Goal: Complete application form

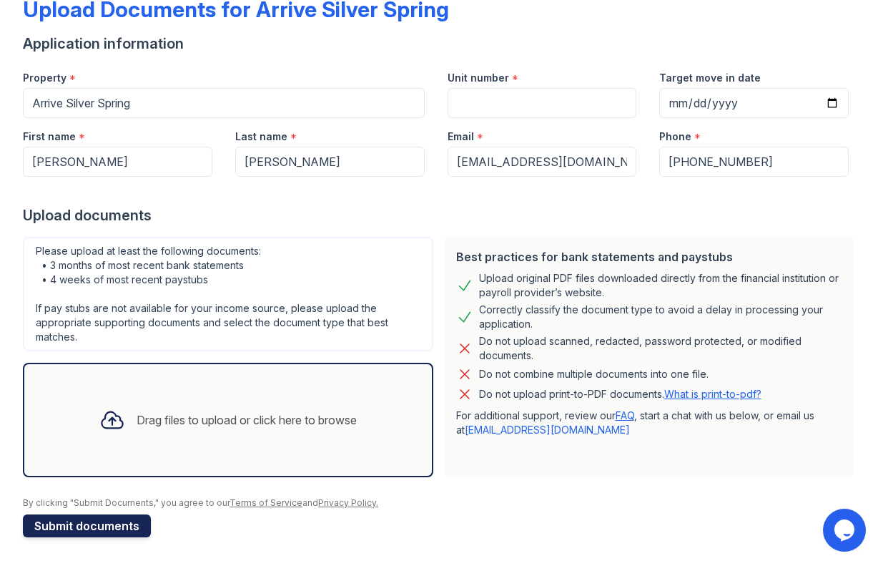
click at [102, 522] on button "Submit documents" at bounding box center [87, 525] width 128 height 23
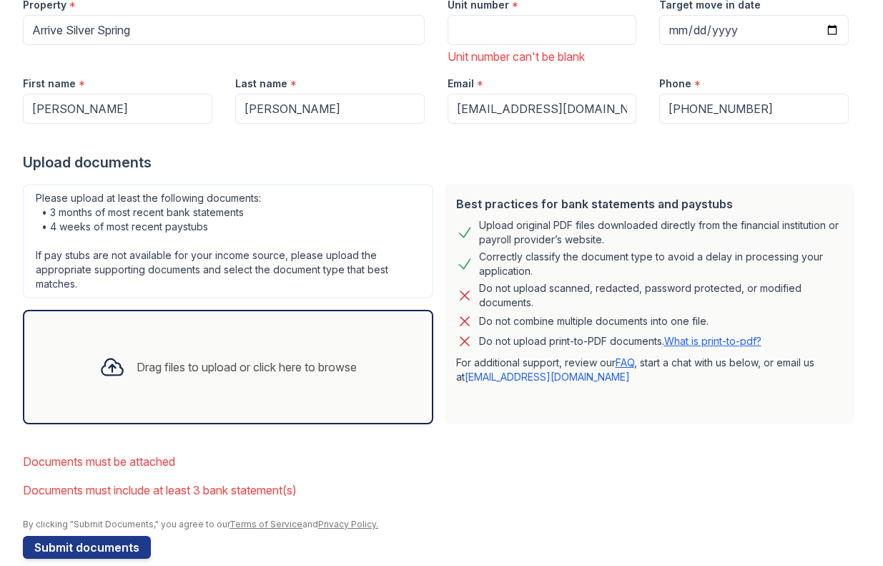
scroll to position [221, 0]
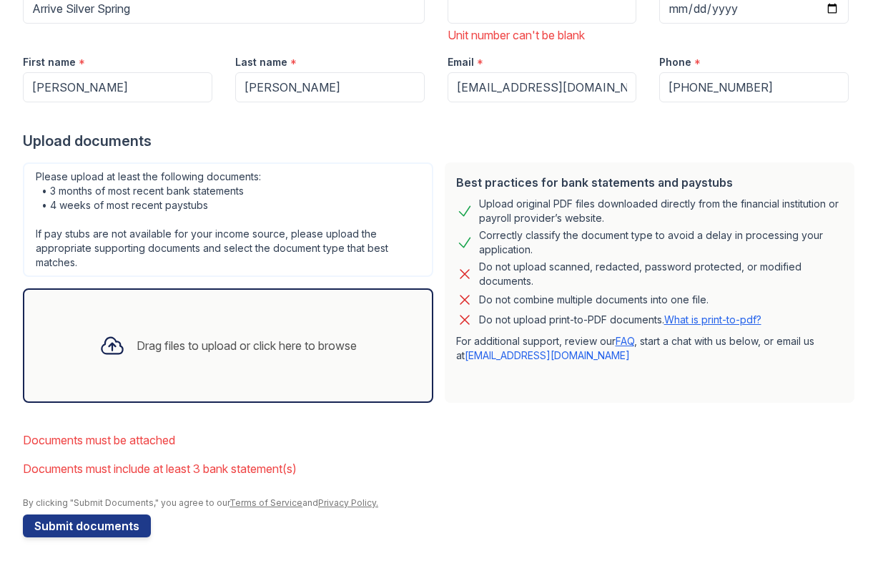
click at [217, 317] on div "Drag files to upload or click here to browse" at bounding box center [228, 345] width 411 height 114
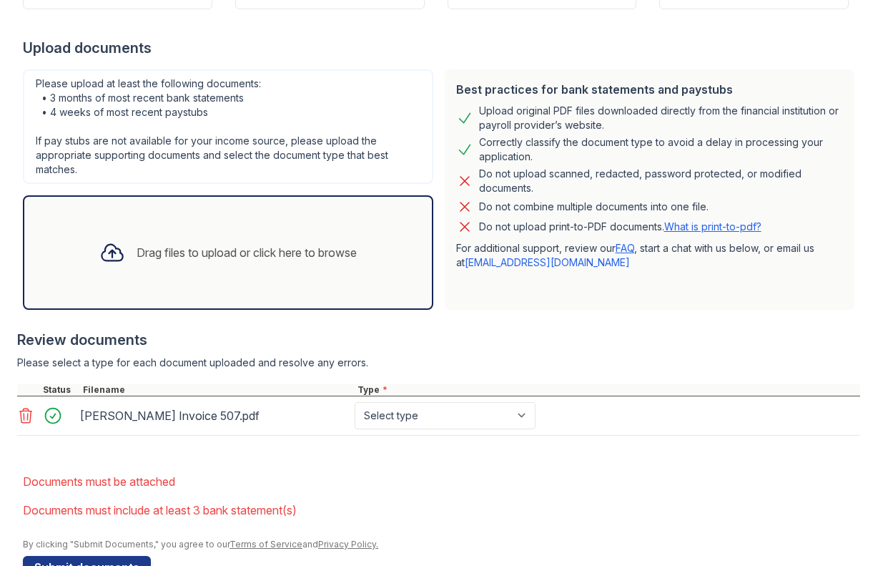
scroll to position [316, 0]
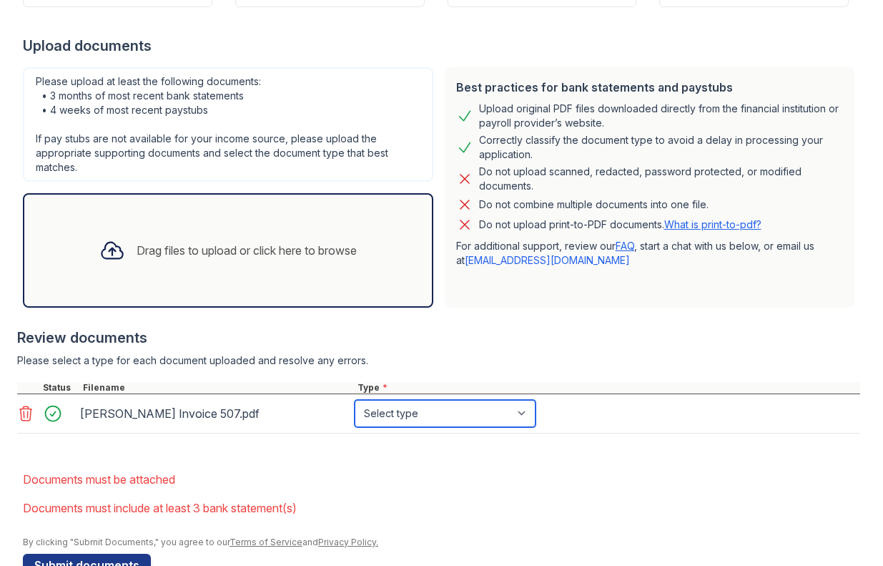
click at [433, 419] on select "Select type Paystub Bank Statement Offer Letter Tax Documents Benefit Award Let…" at bounding box center [445, 413] width 181 height 27
select select "other"
click at [355, 400] on select "Select type Paystub Bank Statement Offer Letter Tax Documents Benefit Award Let…" at bounding box center [445, 413] width 181 height 27
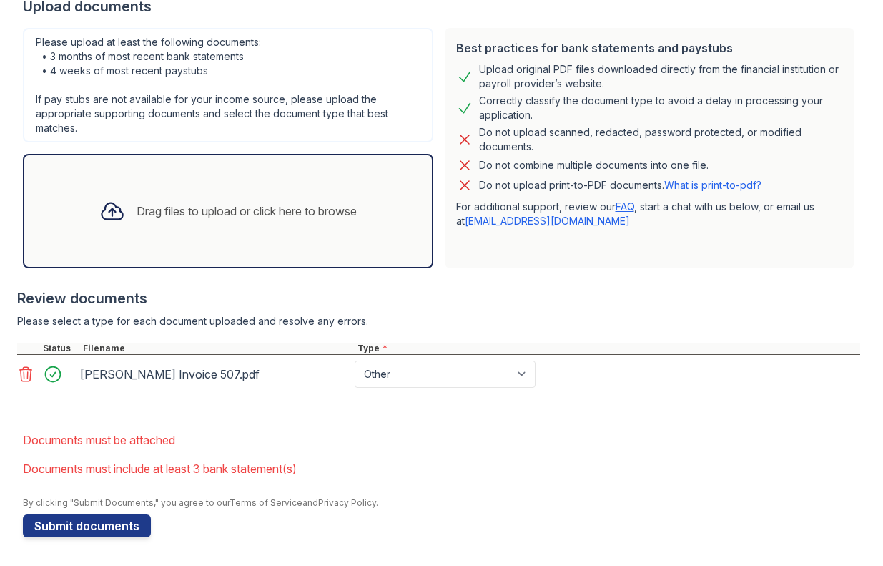
click at [181, 209] on div "Drag files to upload or click here to browse" at bounding box center [247, 210] width 220 height 17
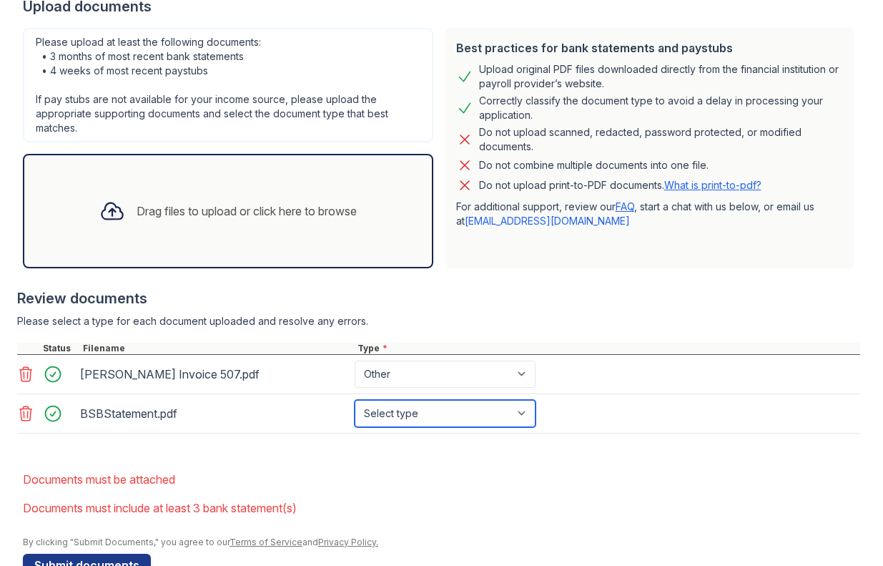
click at [506, 418] on select "Select type Paystub Bank Statement Offer Letter Tax Documents Benefit Award Let…" at bounding box center [445, 413] width 181 height 27
select select "bank_statement"
click at [355, 400] on select "Select type Paystub Bank Statement Offer Letter Tax Documents Benefit Award Let…" at bounding box center [445, 413] width 181 height 27
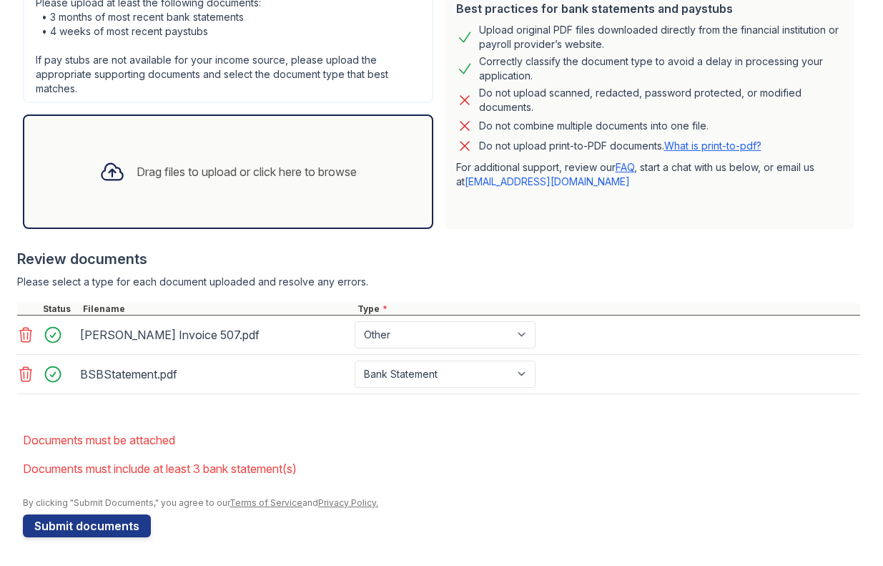
click at [203, 168] on div "Drag files to upload or click here to browse" at bounding box center [247, 171] width 220 height 17
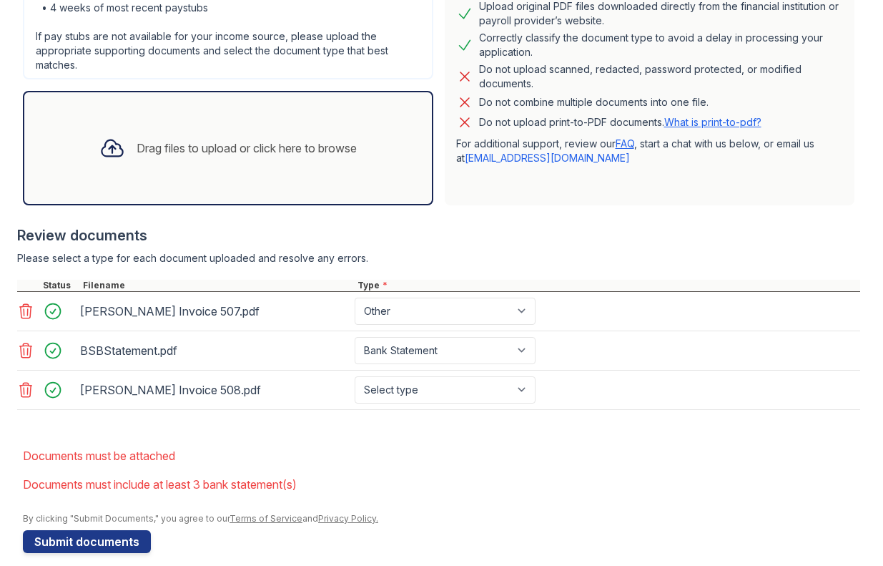
scroll to position [432, 0]
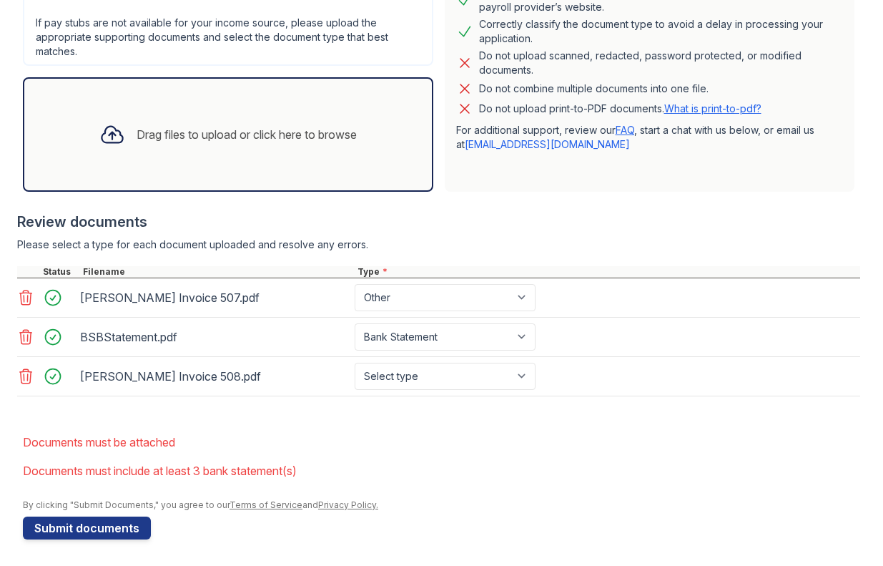
click at [258, 158] on div "Drag files to upload or click here to browse" at bounding box center [228, 134] width 280 height 49
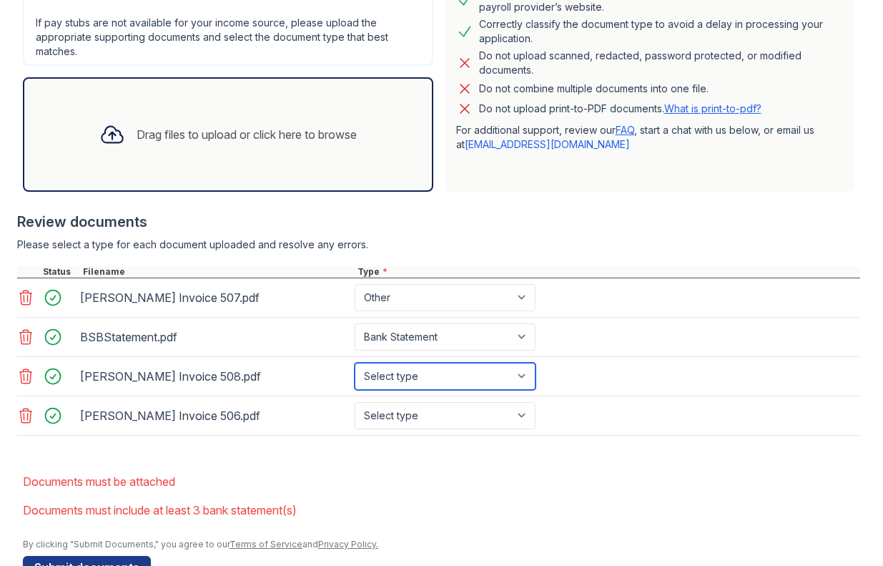
click at [464, 378] on select "Select type Paystub Bank Statement Offer Letter Tax Documents Benefit Award Let…" at bounding box center [445, 376] width 181 height 27
select select "other"
click at [355, 363] on select "Select type Paystub Bank Statement Offer Letter Tax Documents Benefit Award Let…" at bounding box center [445, 376] width 181 height 27
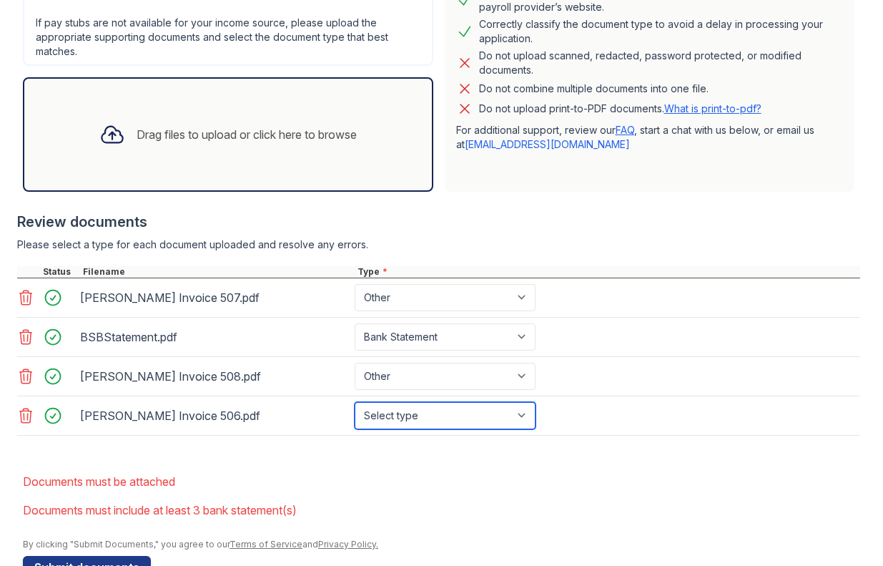
click at [454, 412] on select "Select type Paystub Bank Statement Offer Letter Tax Documents Benefit Award Let…" at bounding box center [445, 415] width 181 height 27
select select "other"
click at [355, 402] on select "Select type Paystub Bank Statement Offer Letter Tax Documents Benefit Award Let…" at bounding box center [445, 415] width 181 height 27
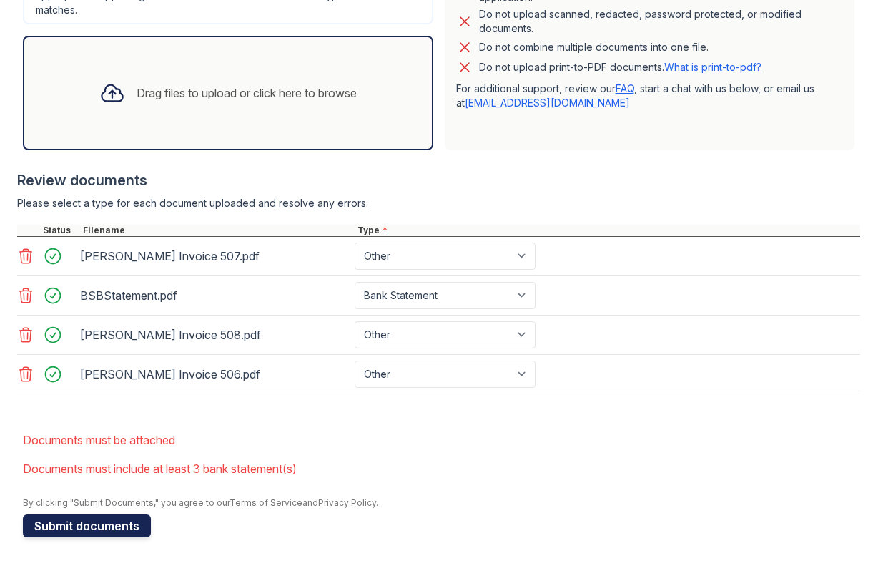
click at [72, 521] on button "Submit documents" at bounding box center [87, 525] width 128 height 23
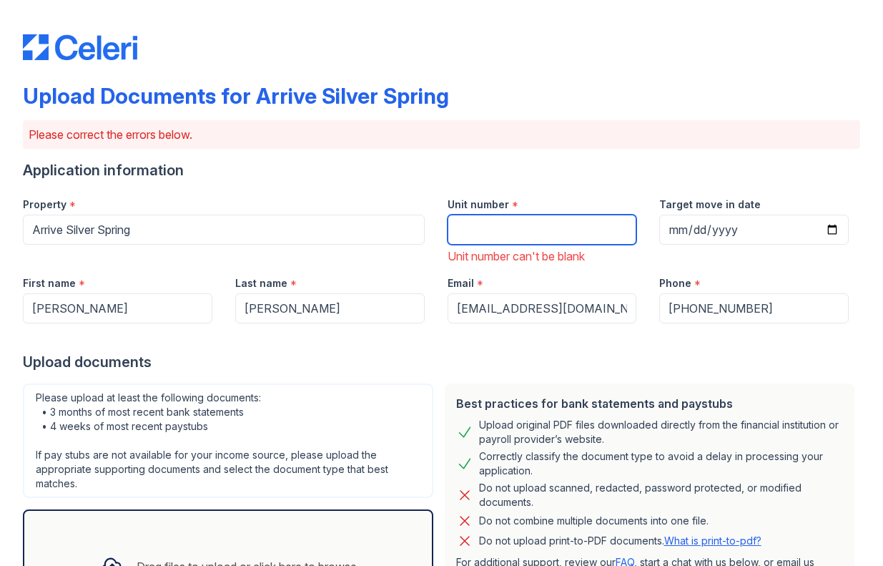
click at [526, 229] on input "Unit number" at bounding box center [543, 230] width 190 height 30
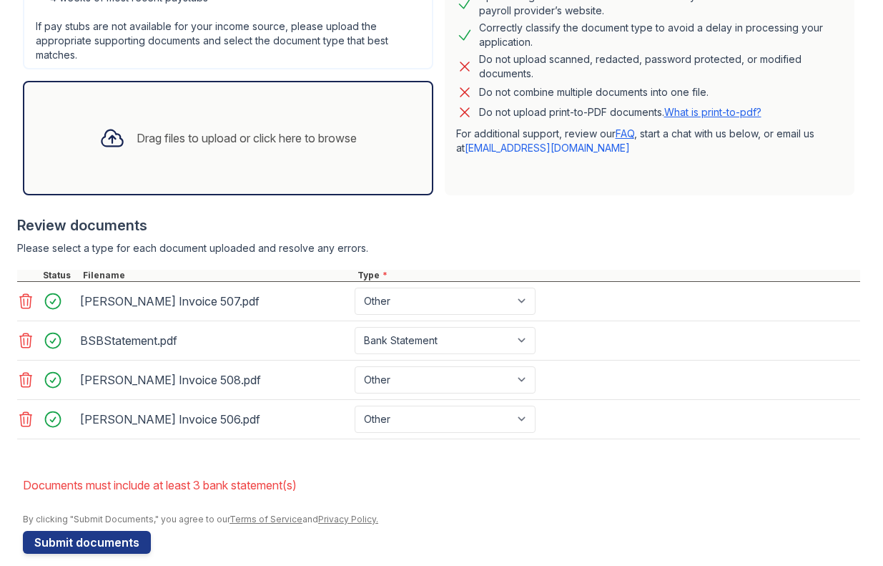
scroll to position [444, 0]
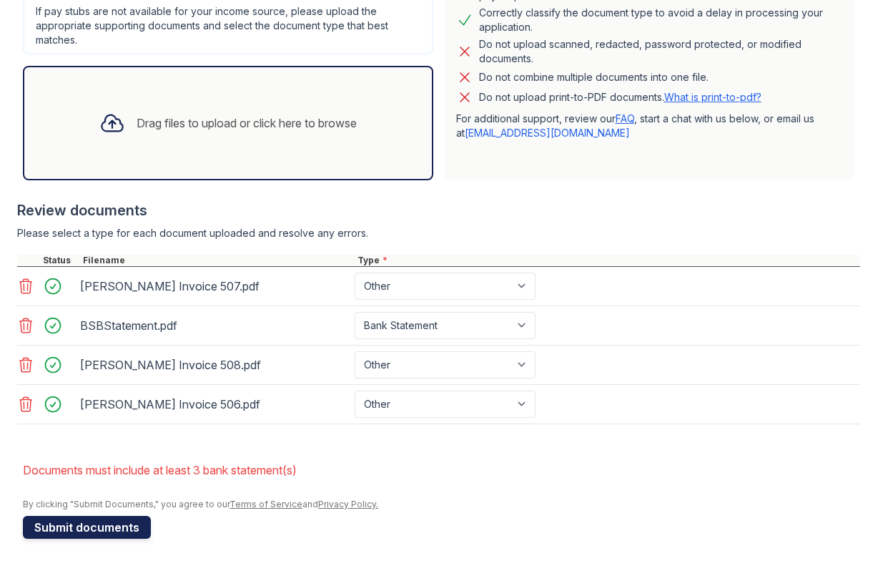
type input "1031A"
click at [71, 521] on button "Submit documents" at bounding box center [87, 527] width 128 height 23
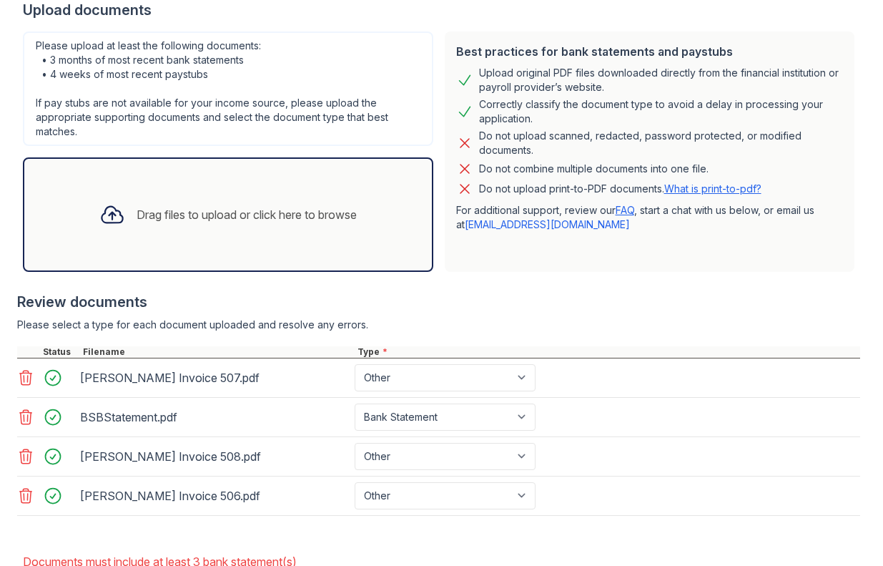
scroll to position [425, 0]
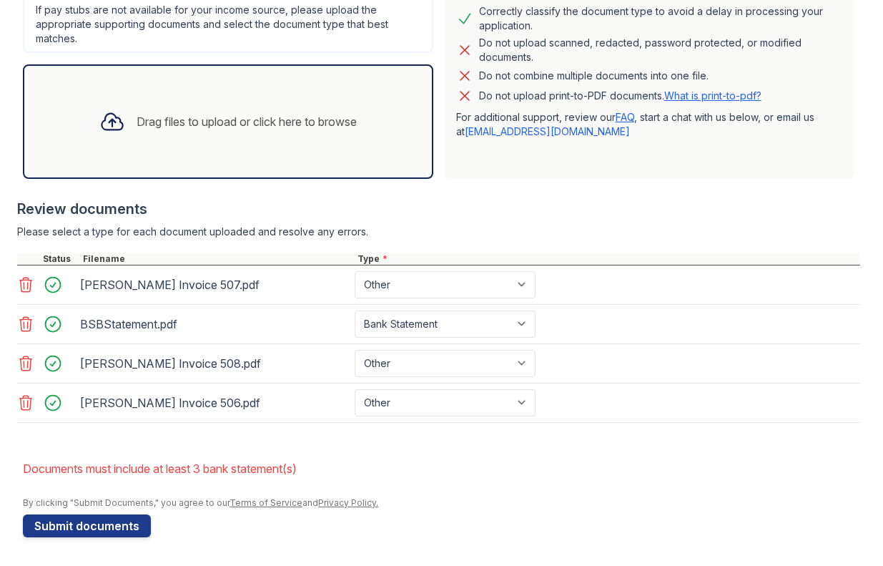
click at [23, 398] on icon at bounding box center [25, 402] width 17 height 17
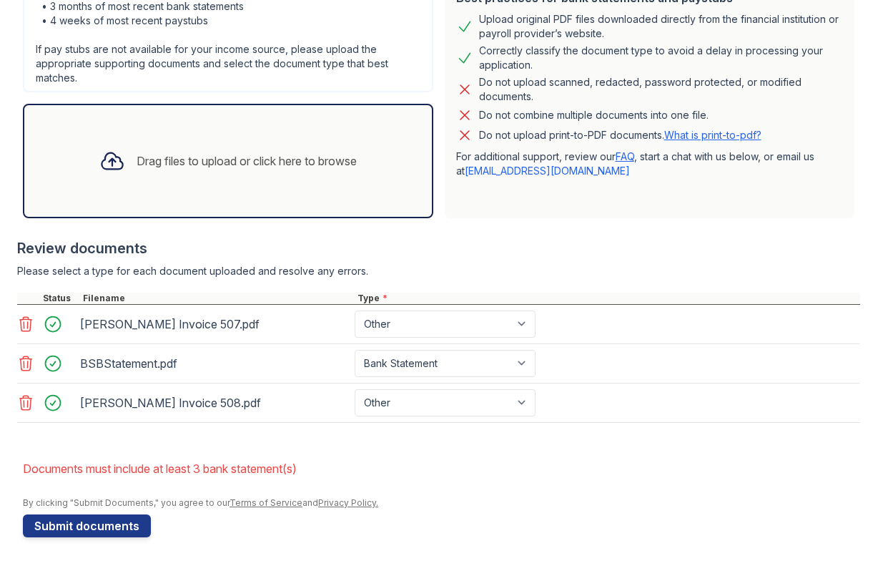
scroll to position [386, 0]
click at [254, 156] on div "Drag files to upload or click here to browse" at bounding box center [247, 160] width 220 height 17
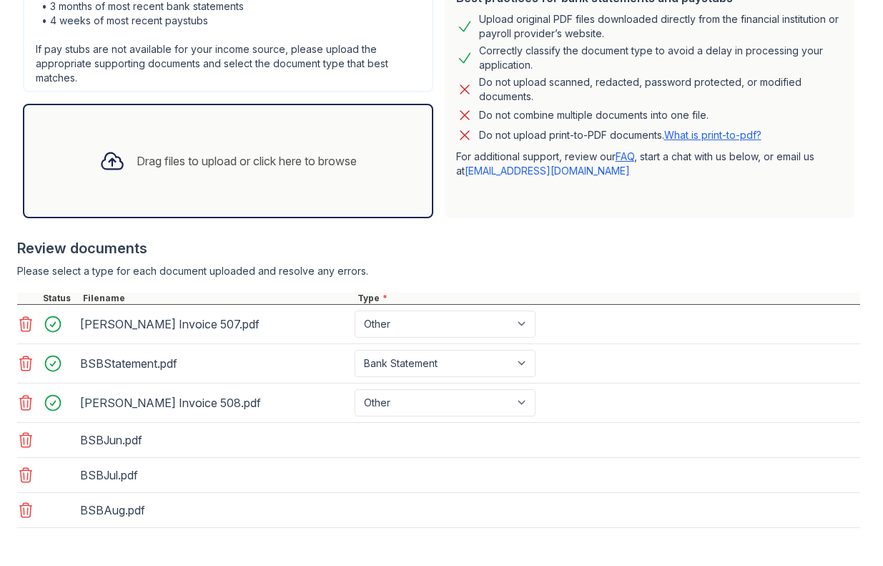
scroll to position [425, 0]
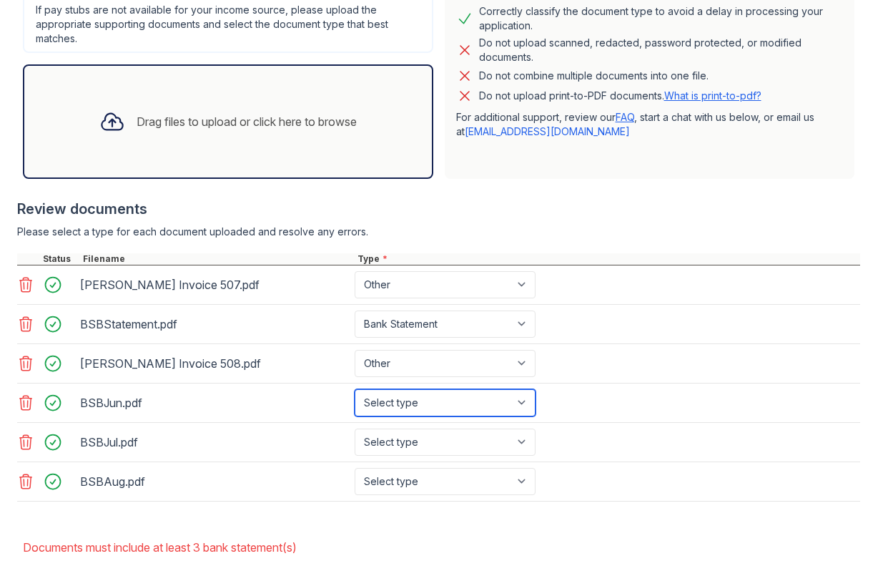
click at [441, 401] on select "Select type Paystub Bank Statement Offer Letter Tax Documents Benefit Award Let…" at bounding box center [445, 402] width 181 height 27
select select "bank_statement"
click at [355, 389] on select "Select type Paystub Bank Statement Offer Letter Tax Documents Benefit Award Let…" at bounding box center [445, 402] width 181 height 27
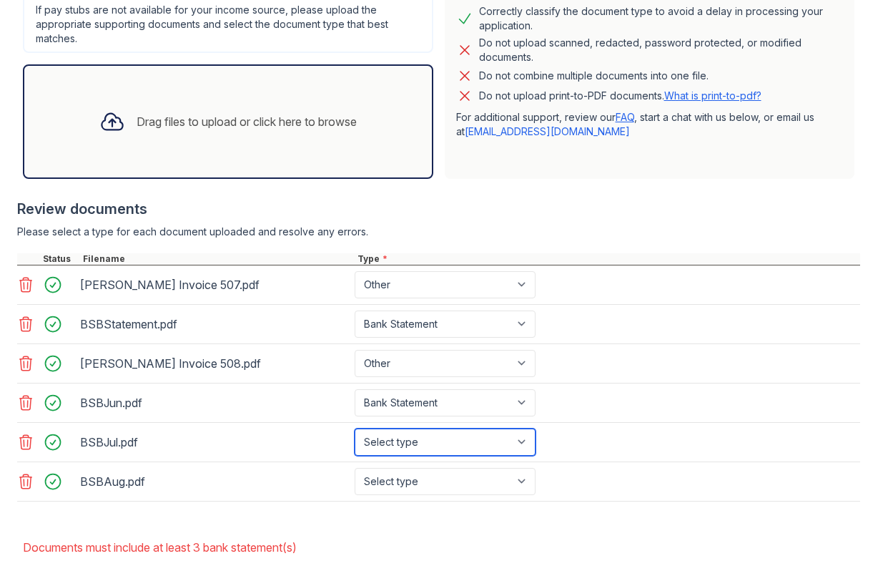
click at [481, 442] on select "Select type Paystub Bank Statement Offer Letter Tax Documents Benefit Award Let…" at bounding box center [445, 441] width 181 height 27
select select "bank_statement"
click at [355, 428] on select "Select type Paystub Bank Statement Offer Letter Tax Documents Benefit Award Let…" at bounding box center [445, 441] width 181 height 27
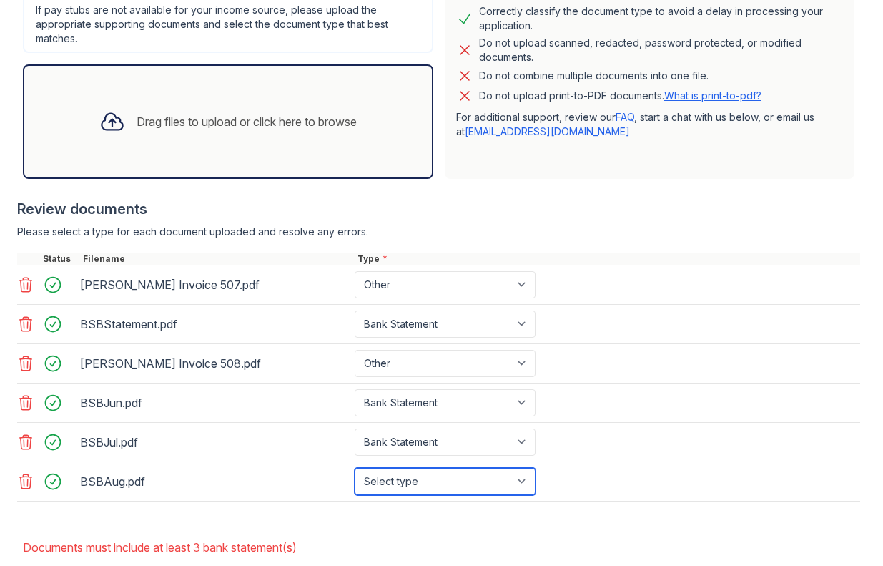
click at [481, 483] on select "Select type Paystub Bank Statement Offer Letter Tax Documents Benefit Award Let…" at bounding box center [445, 481] width 181 height 27
select select "bank_statement"
click at [355, 468] on select "Select type Paystub Bank Statement Offer Letter Tax Documents Benefit Award Let…" at bounding box center [445, 481] width 181 height 27
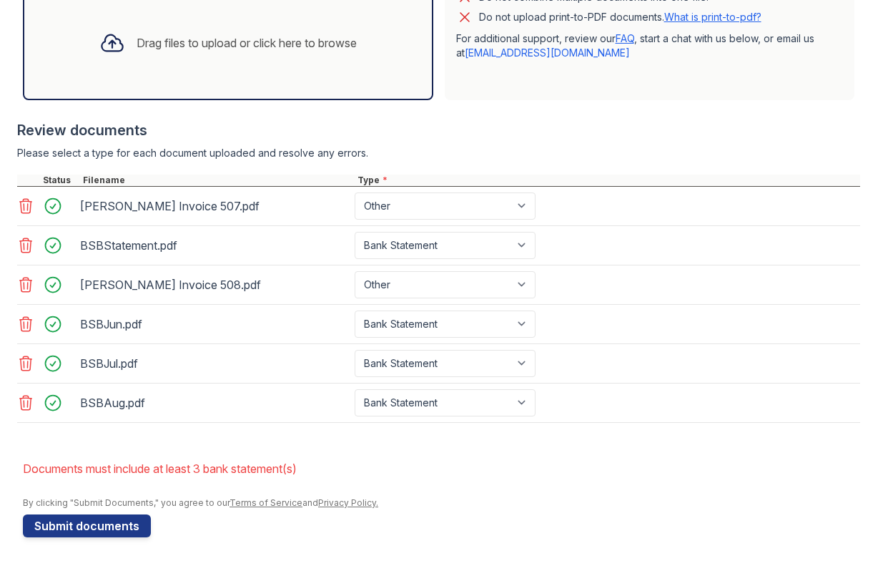
click at [556, 495] on div at bounding box center [442, 490] width 838 height 14
click at [85, 519] on button "Submit documents" at bounding box center [87, 525] width 128 height 23
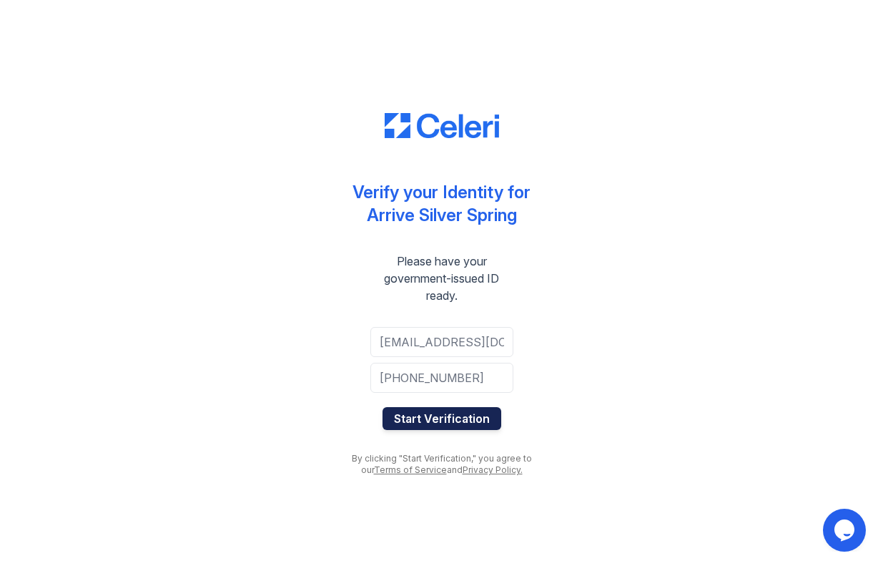
click at [473, 411] on button "Start Verification" at bounding box center [442, 418] width 119 height 23
